Goal: Task Accomplishment & Management: Use online tool/utility

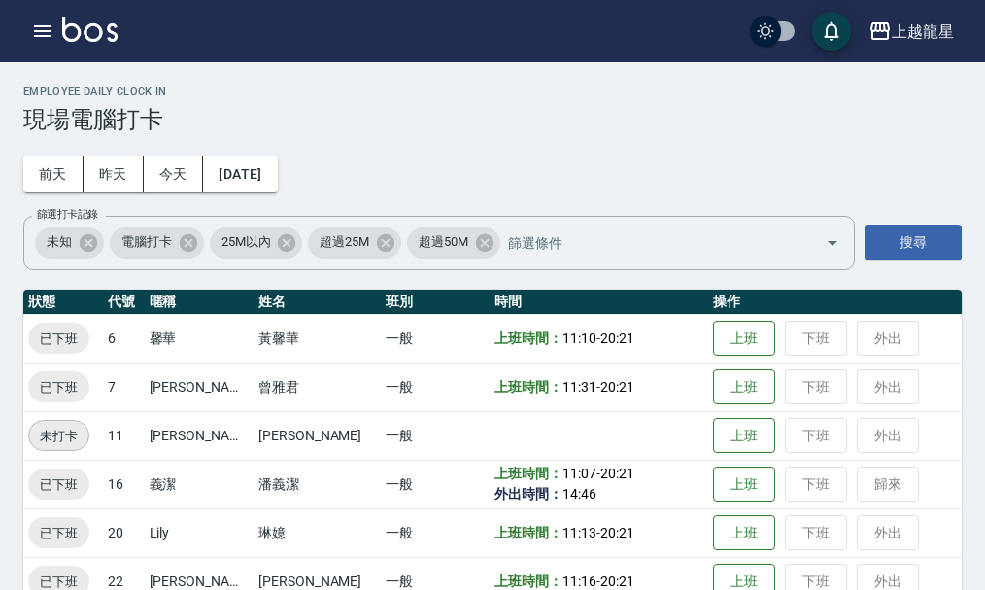
scroll to position [40, 0]
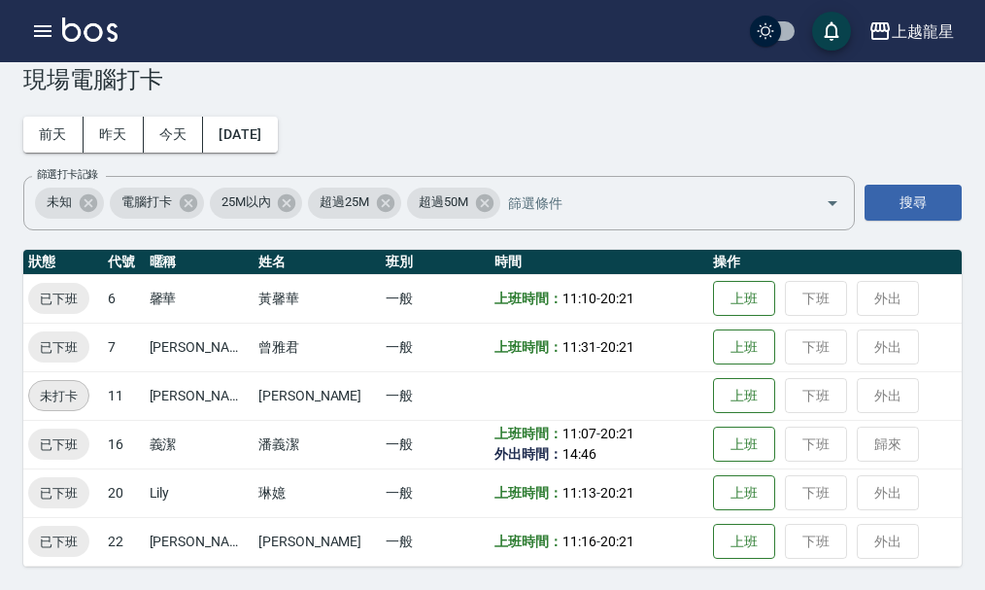
click at [30, 71] on h3 "現場電腦打卡" at bounding box center [492, 79] width 938 height 27
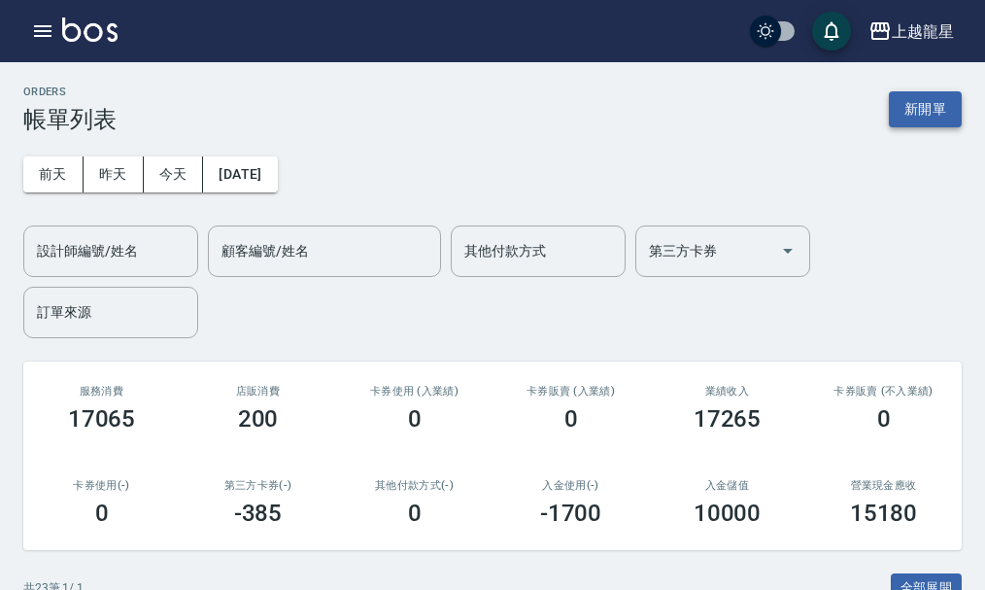
click at [952, 106] on button "新開單" at bounding box center [925, 109] width 73 height 36
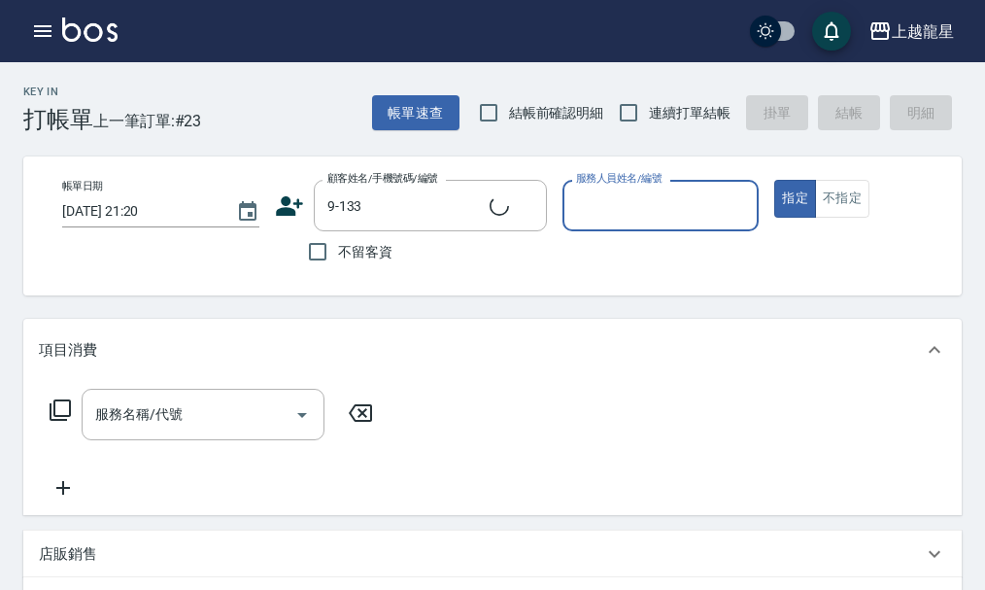
type input "[PERSON_NAME]/0931044608/9-133"
type input "馨華-6"
click at [197, 413] on input "服務名稱/代號" at bounding box center [188, 414] width 196 height 34
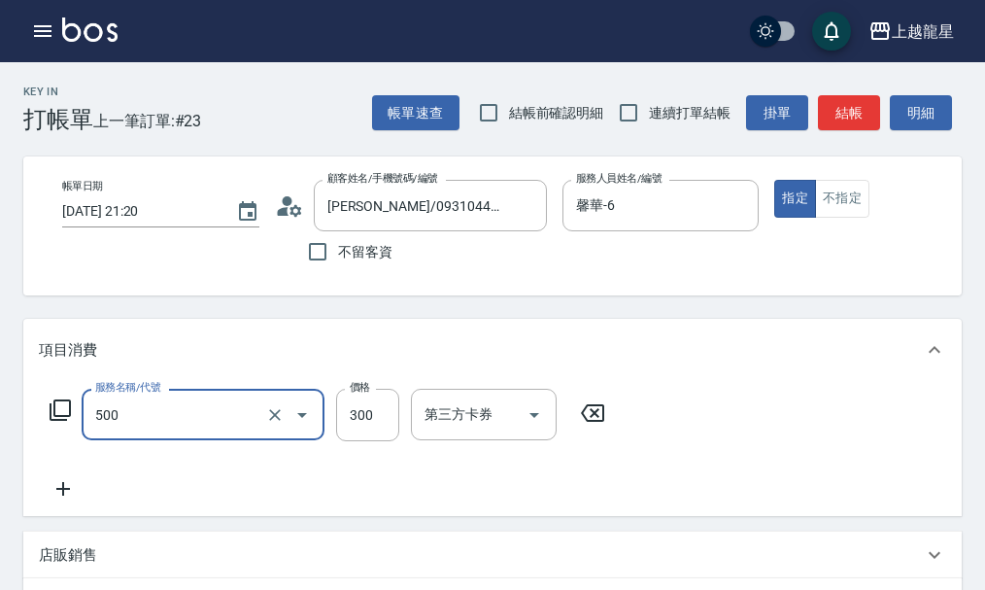
type input "一般洗髮(500)"
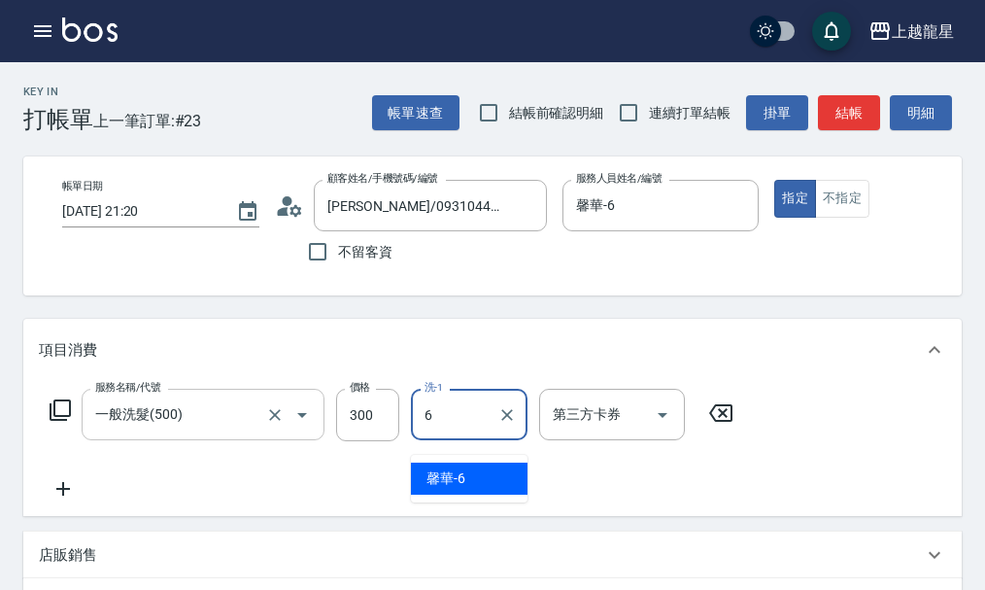
type input "馨華-6"
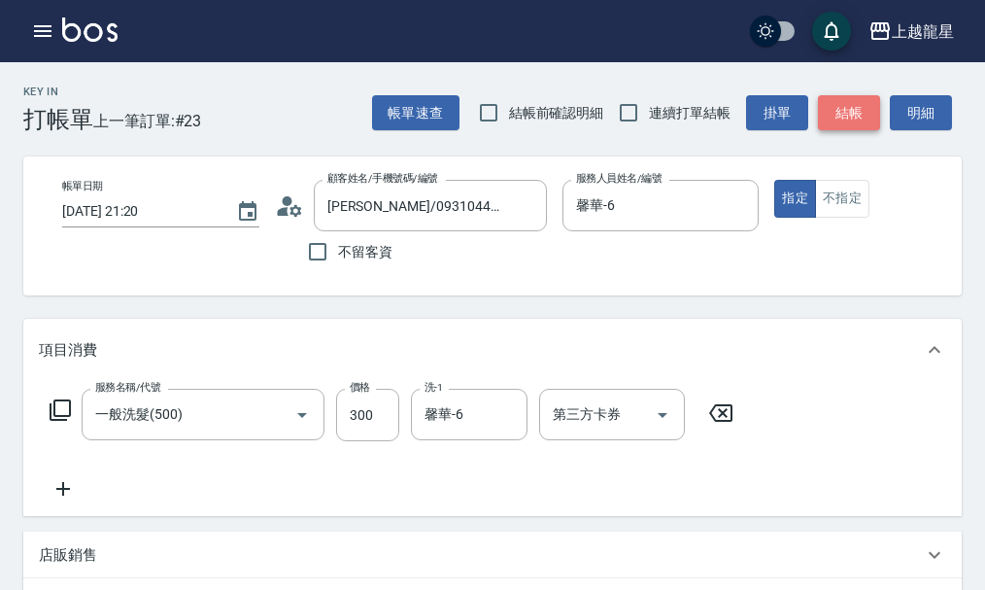
click at [834, 113] on button "結帳" at bounding box center [849, 113] width 62 height 36
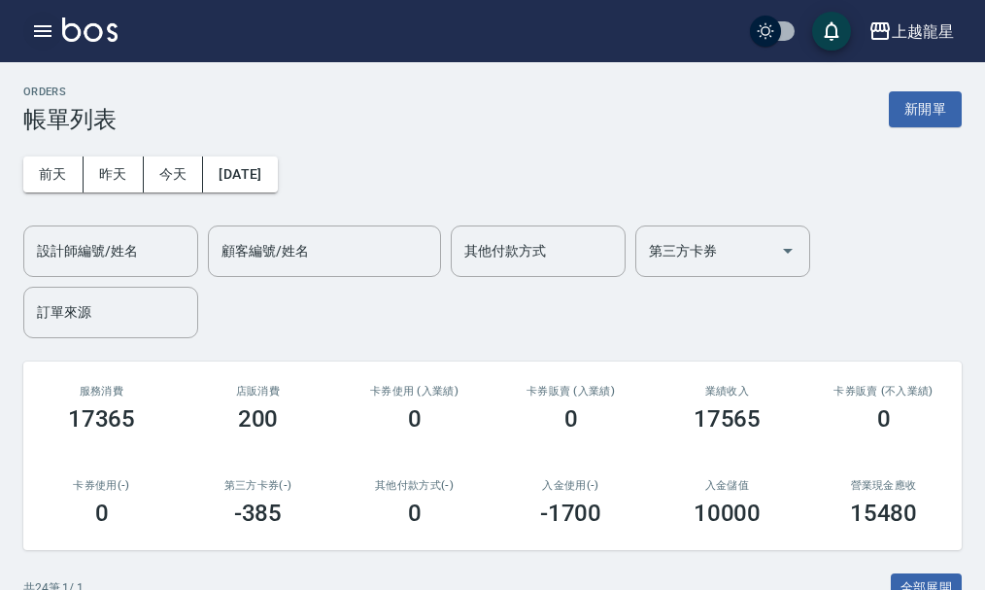
click at [37, 32] on icon "button" at bounding box center [42, 31] width 17 height 12
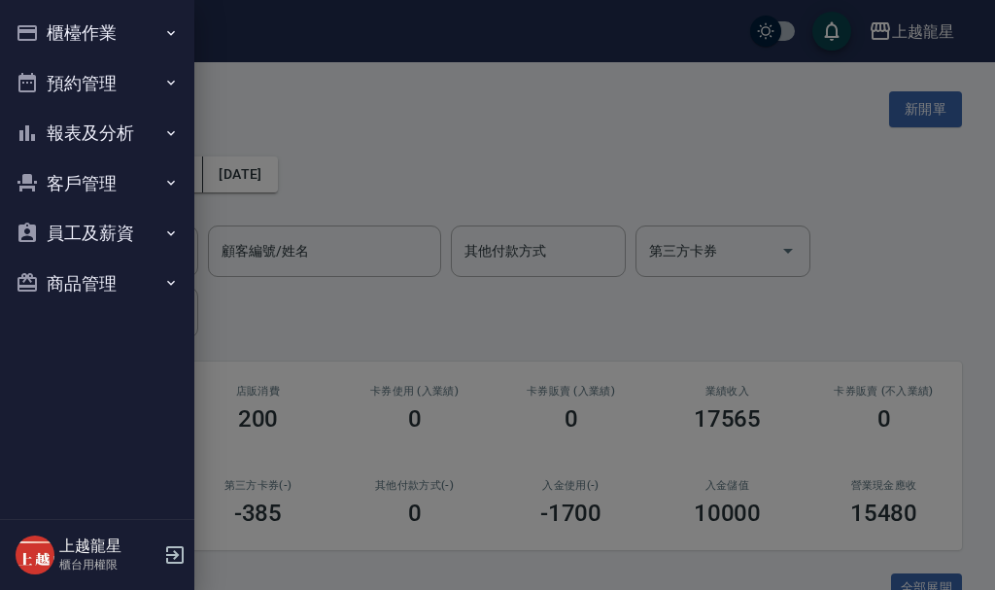
click at [105, 126] on button "報表及分析" at bounding box center [97, 133] width 179 height 51
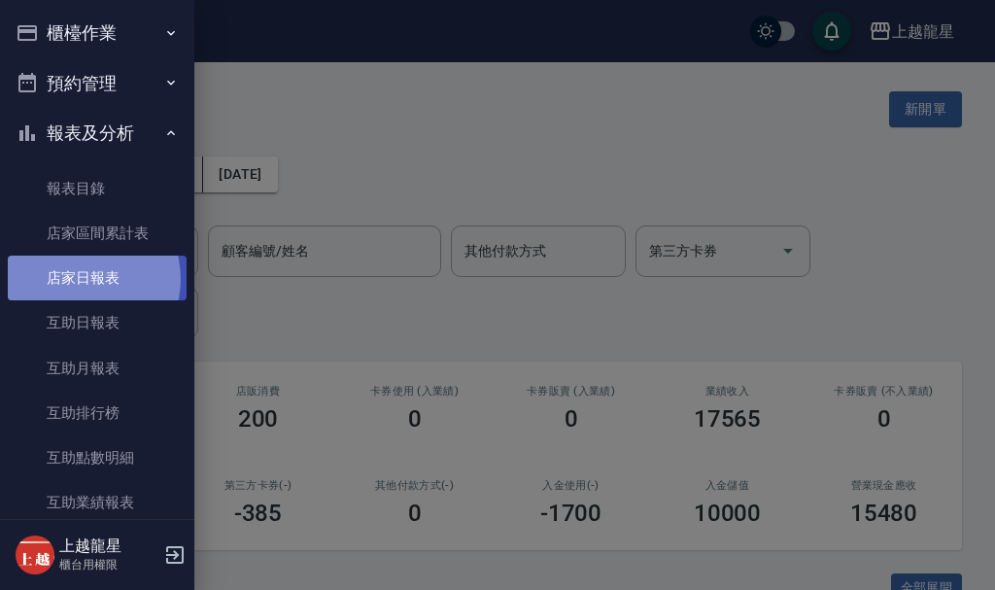
click at [83, 279] on link "店家日報表" at bounding box center [97, 277] width 179 height 45
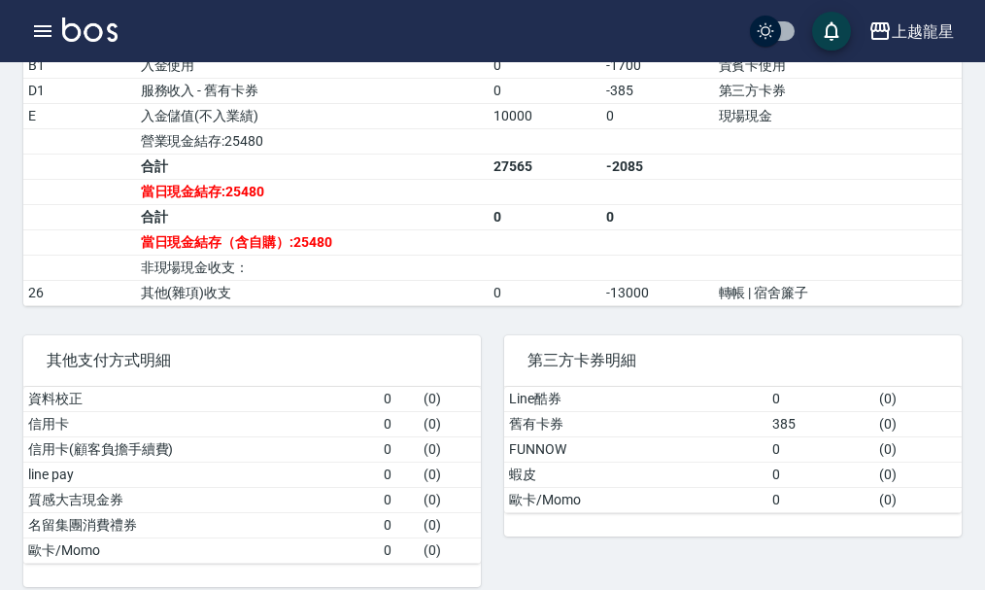
scroll to position [777, 0]
